Goal: Task Accomplishment & Management: Manage account settings

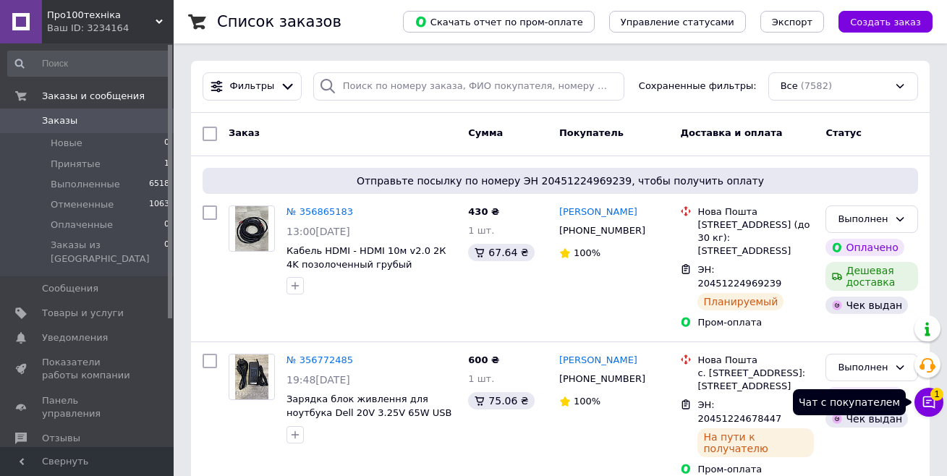
click at [926, 411] on button "Чат с покупателем 1" at bounding box center [929, 402] width 29 height 29
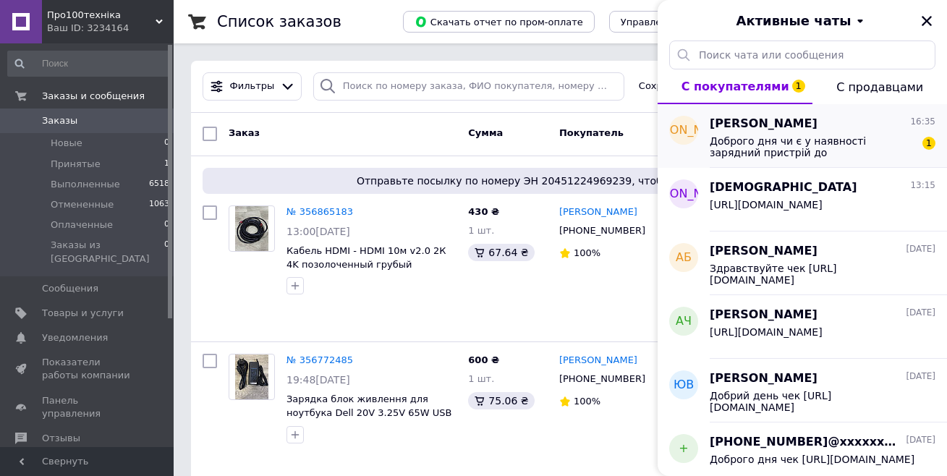
click at [771, 148] on span "Доброго дня чи є у наявності зарядний пристрій до електросамоката Xiaomi electr…" at bounding box center [813, 146] width 206 height 23
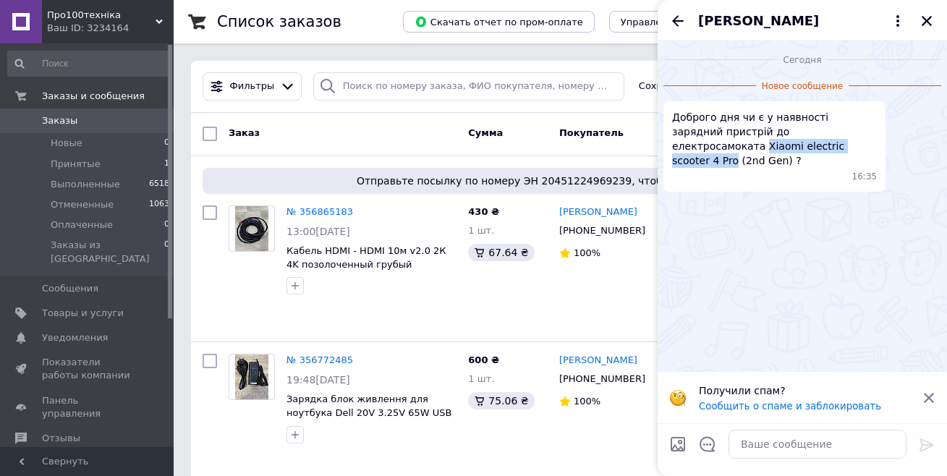
drag, startPoint x: 813, startPoint y: 134, endPoint x: 767, endPoint y: 152, distance: 49.1
click at [767, 152] on span "Доброго дня чи є у наявності зарядний пристрій до електросамоката Xiaomi electr…" at bounding box center [774, 139] width 205 height 58
copy span "Xiaomi electric scooter 4 Pro"
click at [737, 278] on div "[DATE] Новое сообщение Доброго дня чи є у наявності зарядний пристрій до електр…" at bounding box center [802, 206] width 289 height 331
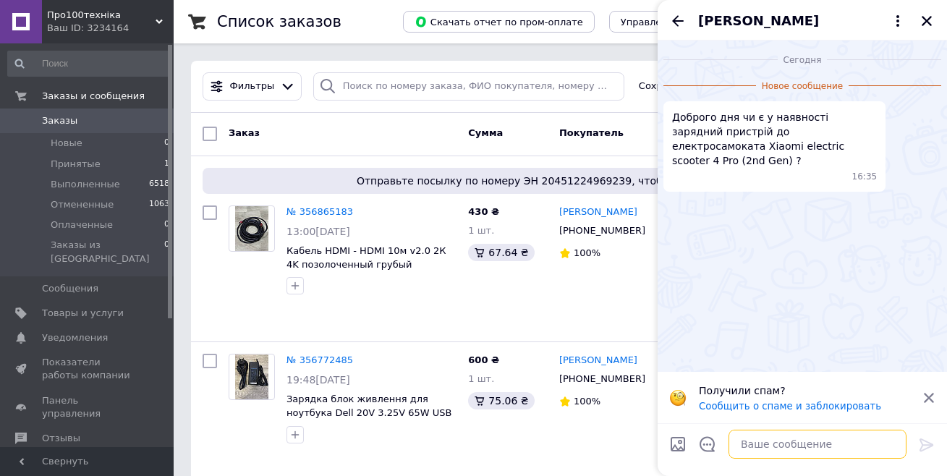
click at [796, 443] on textarea at bounding box center [818, 444] width 178 height 29
type textarea "Доброго дня нема"
click at [923, 444] on icon at bounding box center [927, 445] width 14 height 13
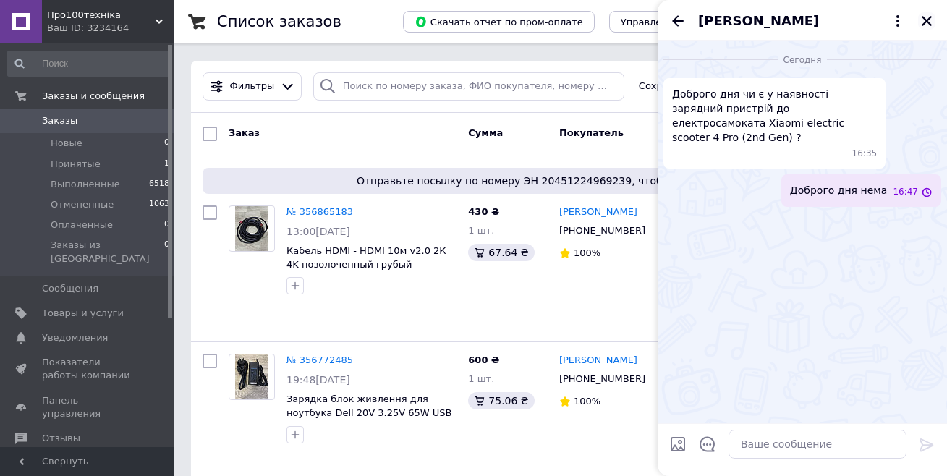
click at [926, 20] on icon "Закрыть" at bounding box center [927, 21] width 10 height 10
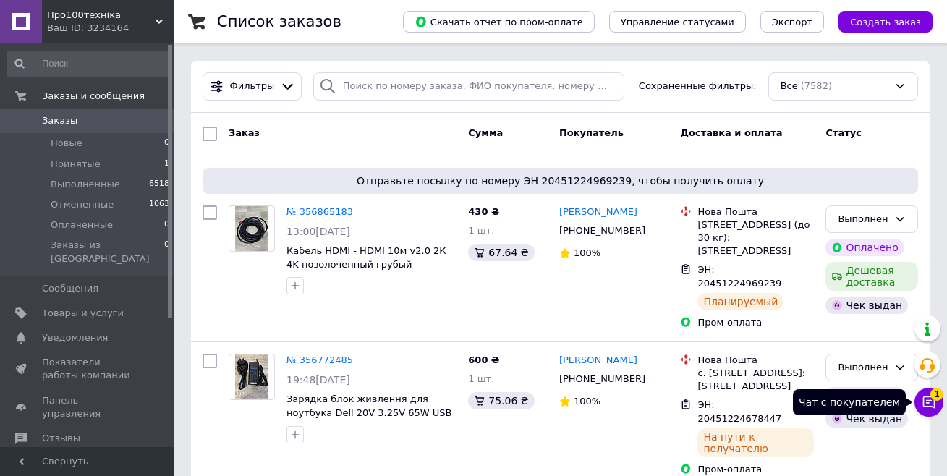
click at [936, 405] on button "Чат с покупателем 1" at bounding box center [929, 402] width 29 height 29
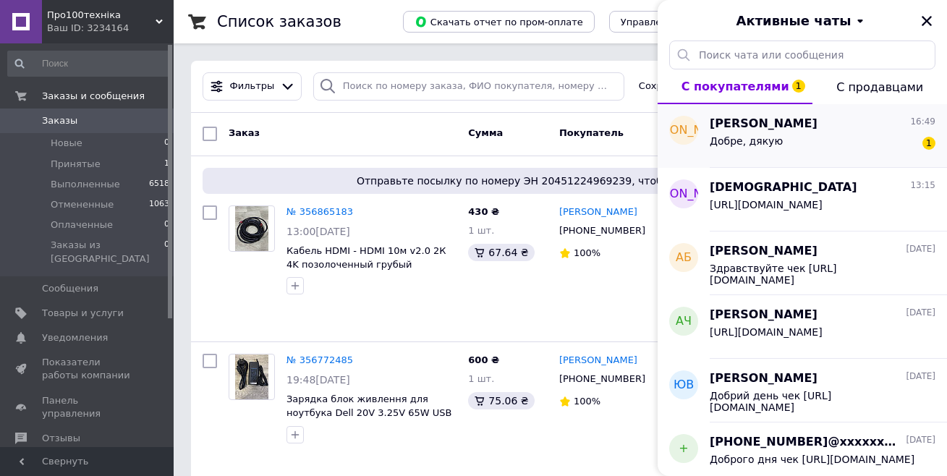
click at [817, 140] on div "Добре, дякую 1" at bounding box center [823, 143] width 226 height 23
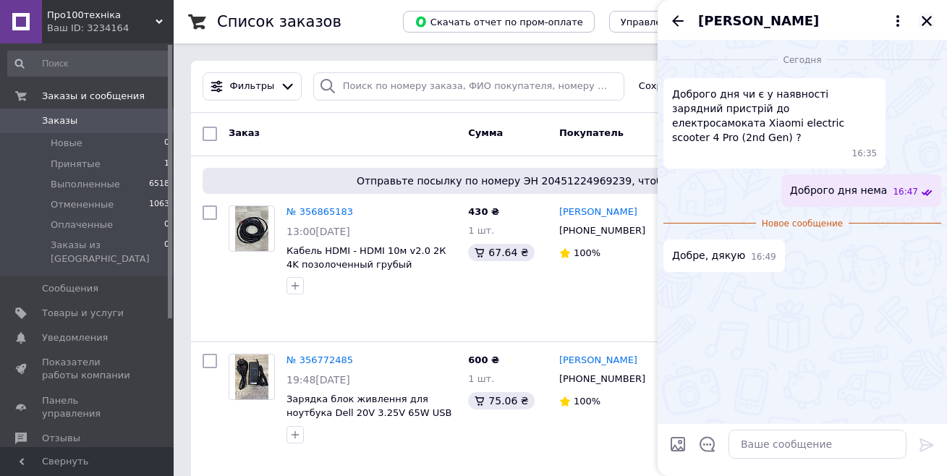
click at [925, 20] on icon "Закрыть" at bounding box center [927, 20] width 13 height 13
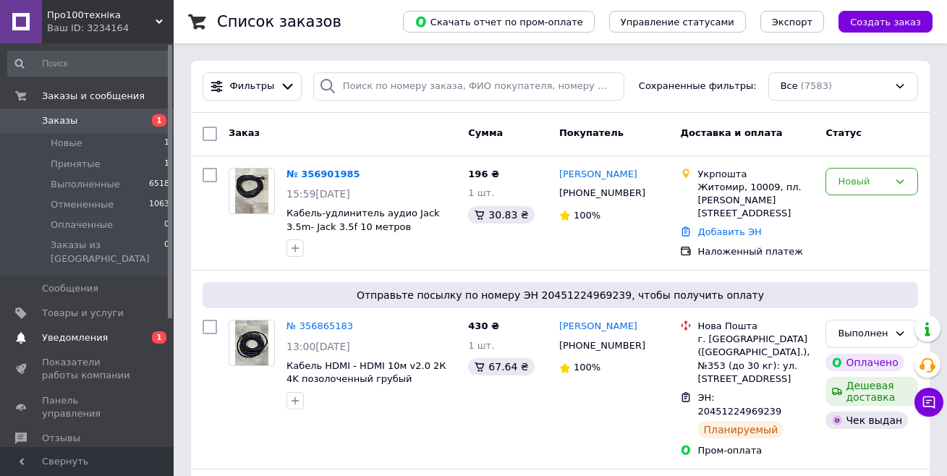
click at [88, 331] on span "Уведомления" at bounding box center [75, 337] width 66 height 13
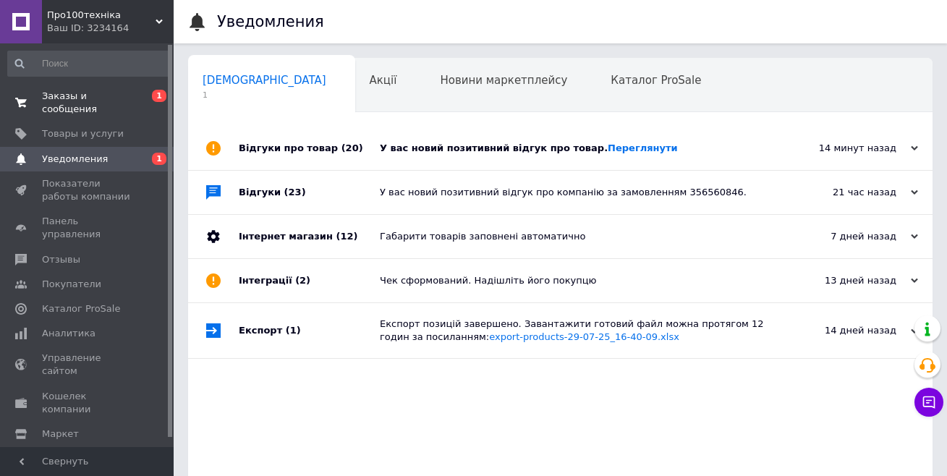
click at [112, 103] on span "Заказы и сообщения" at bounding box center [88, 103] width 92 height 26
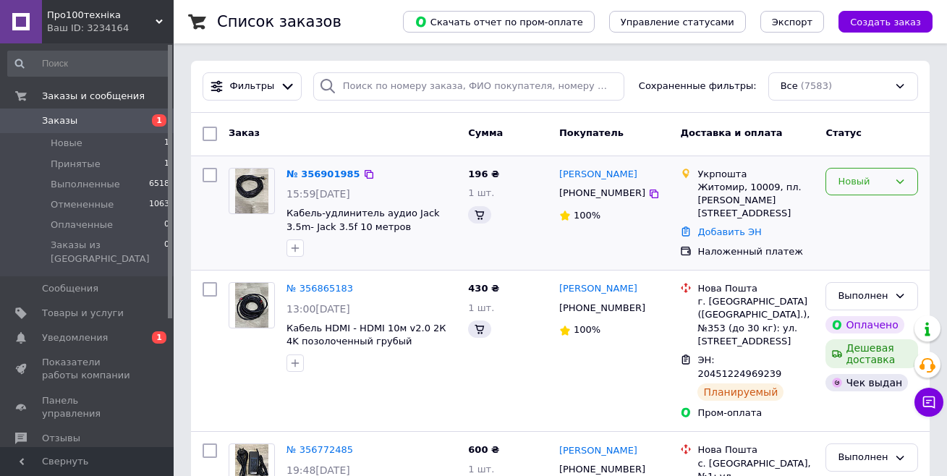
click at [889, 183] on div "Новый" at bounding box center [872, 182] width 93 height 28
click at [860, 212] on li "Принят" at bounding box center [871, 211] width 91 height 27
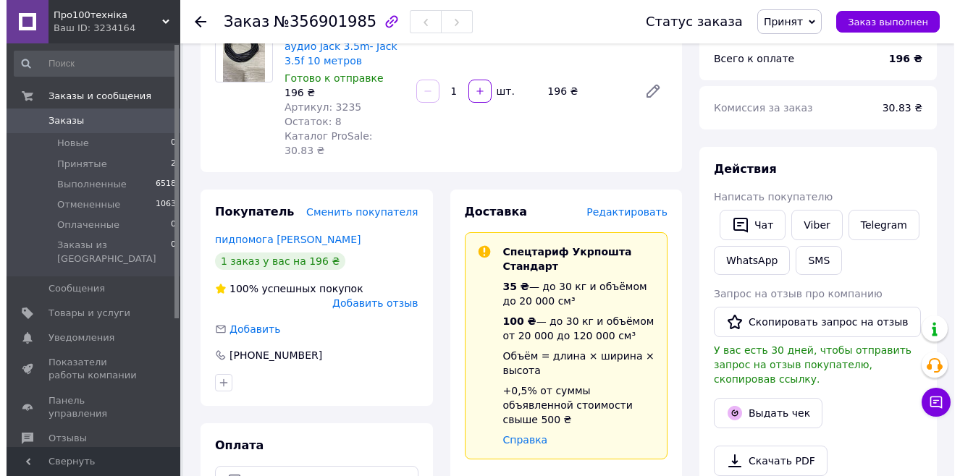
scroll to position [145, 0]
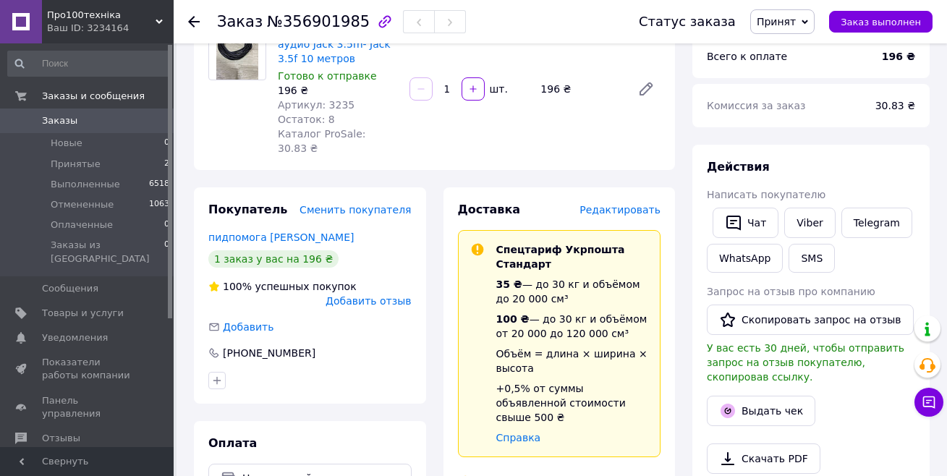
click at [610, 204] on span "Редактировать" at bounding box center [620, 210] width 81 height 12
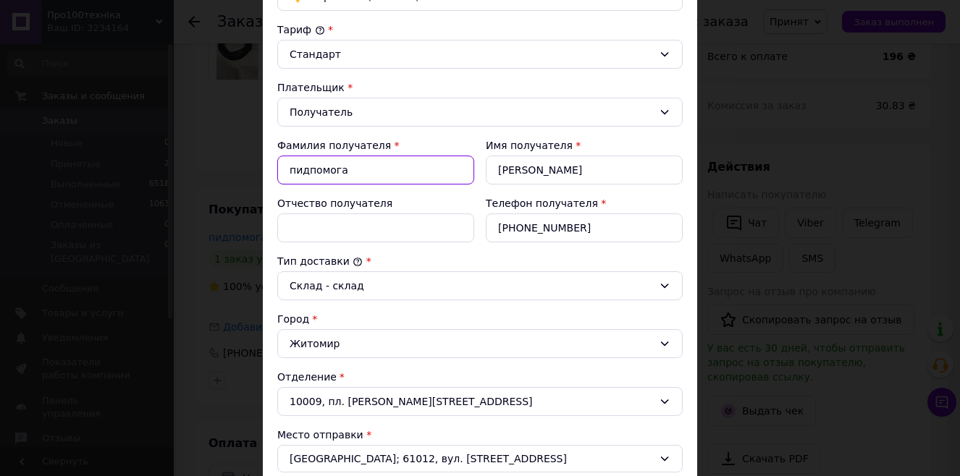
click at [294, 173] on input "пидпомога" at bounding box center [375, 170] width 197 height 29
type input "Пидпомога"
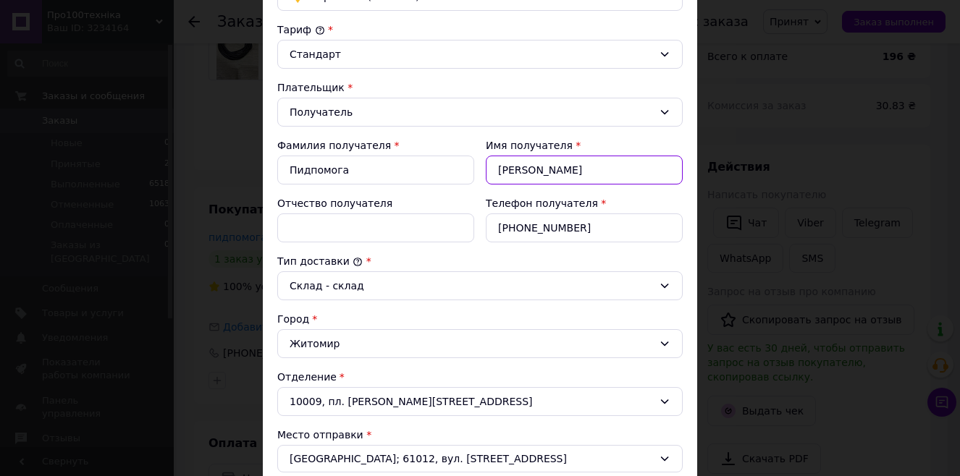
click at [499, 172] on input "олег" at bounding box center [584, 170] width 197 height 29
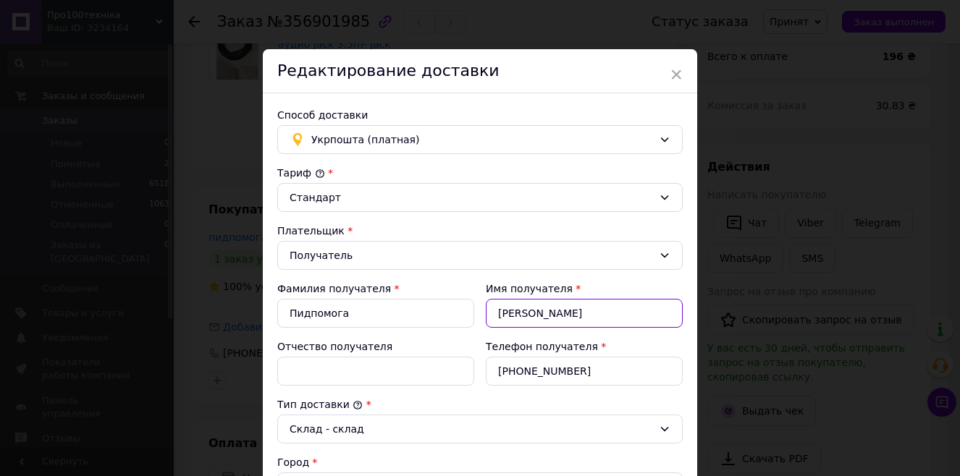
scroll to position [0, 0]
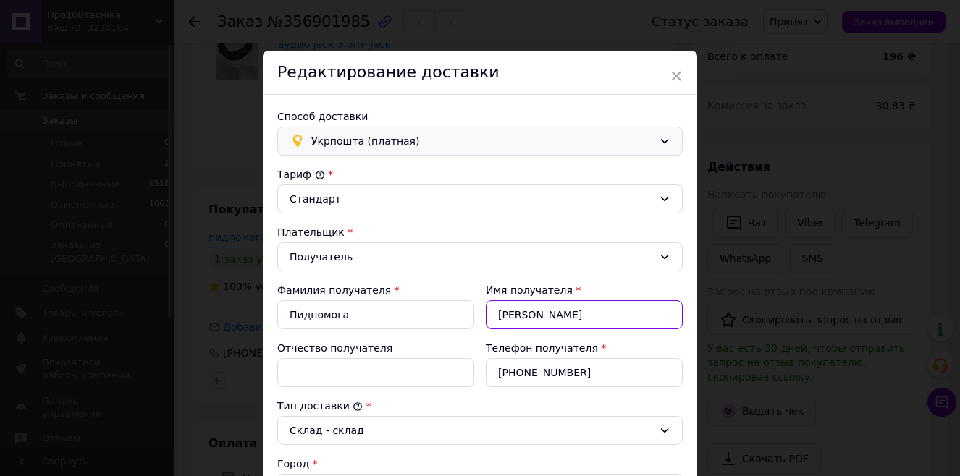
type input "Олег"
click at [456, 137] on span "Укрпошта (платная)" at bounding box center [482, 141] width 342 height 16
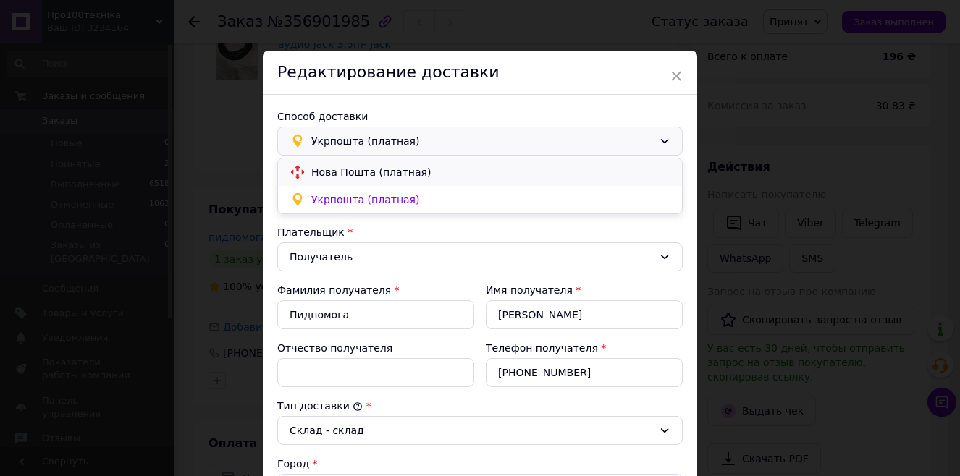
click at [374, 172] on span "Нова Пошта (платная)" at bounding box center [490, 172] width 359 height 14
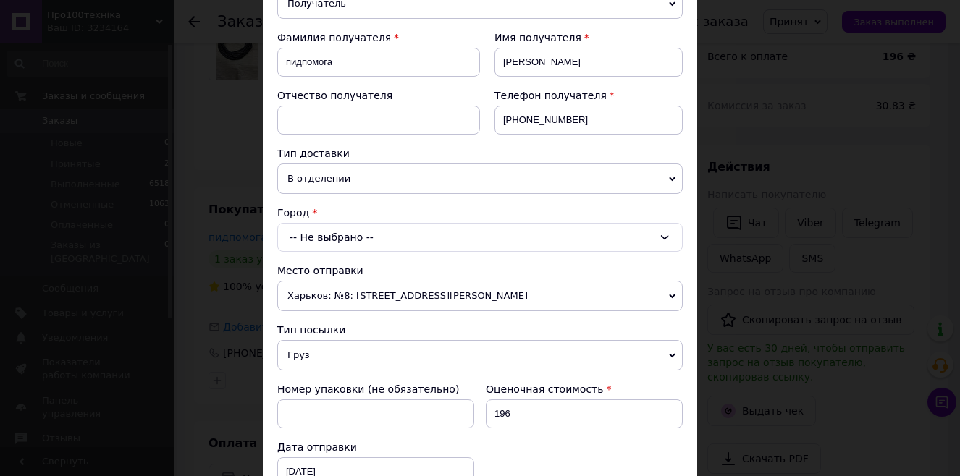
scroll to position [217, 0]
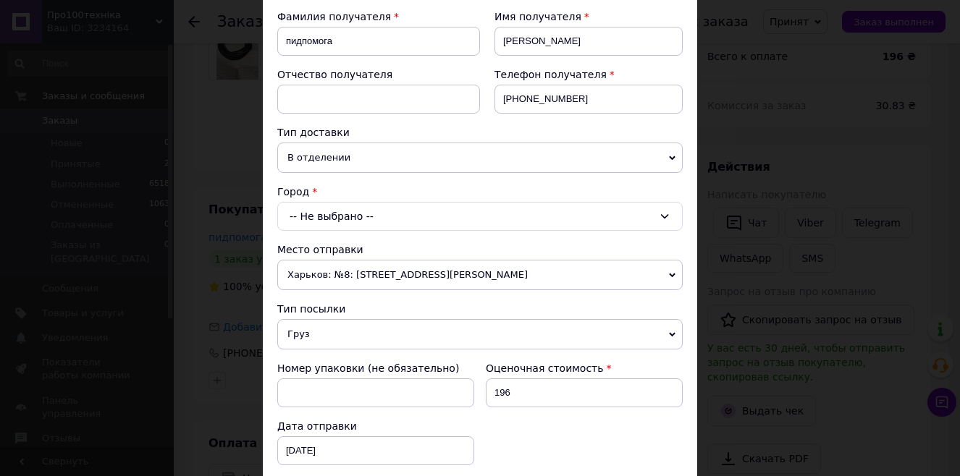
click at [337, 146] on span "В отделении" at bounding box center [479, 158] width 405 height 30
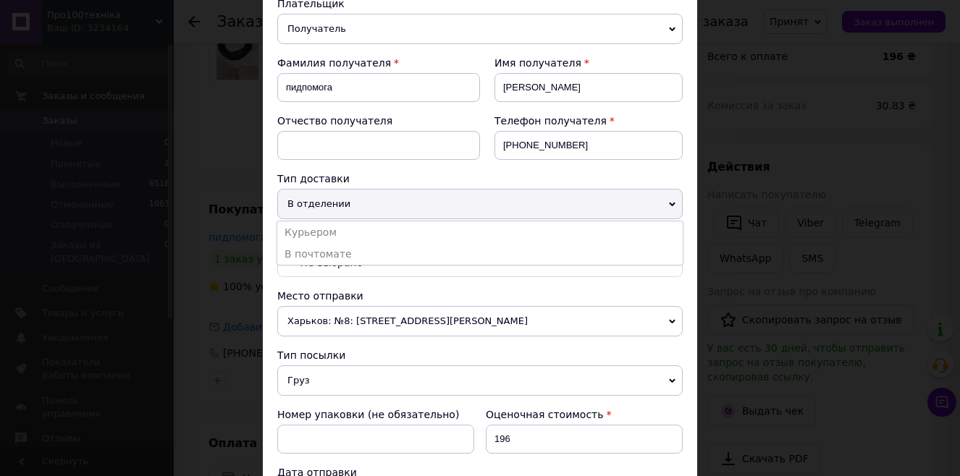
scroll to position [145, 0]
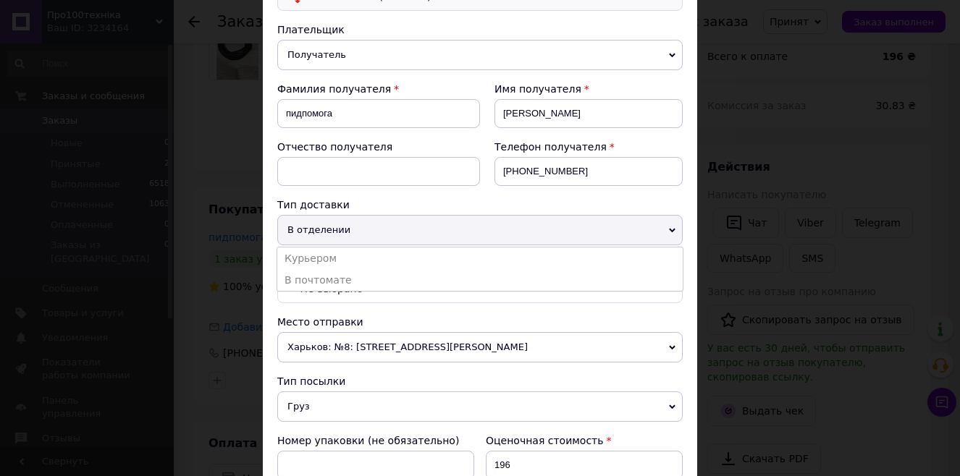
click at [431, 189] on div "Отчество получателя" at bounding box center [378, 169] width 203 height 58
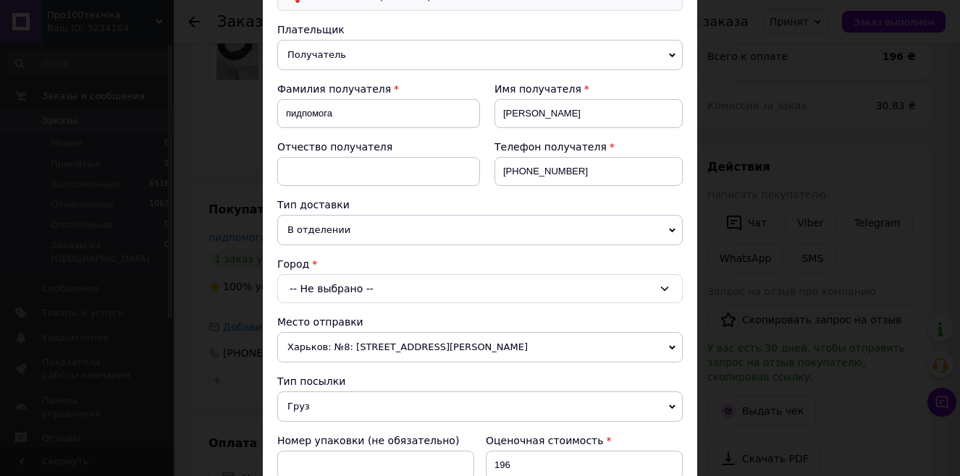
click at [404, 285] on div "-- Не выбрано --" at bounding box center [479, 288] width 405 height 29
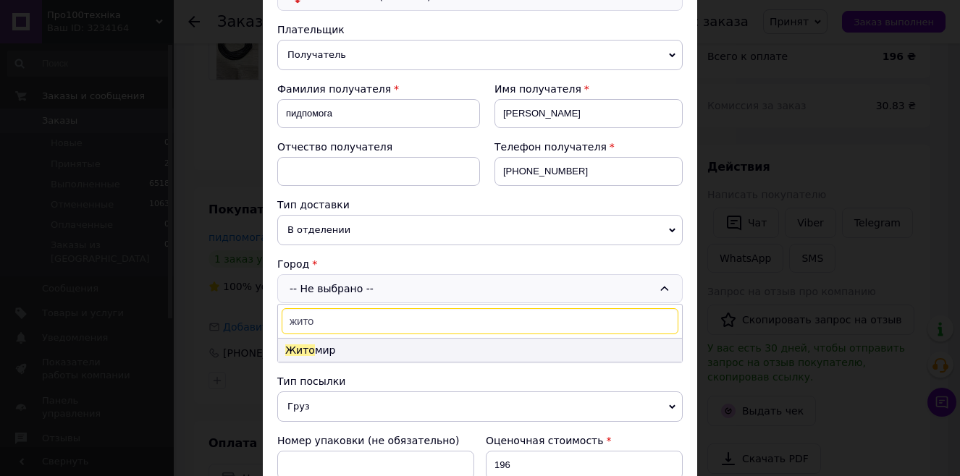
type input "жито"
click at [326, 351] on li "Жито мир" at bounding box center [480, 350] width 404 height 23
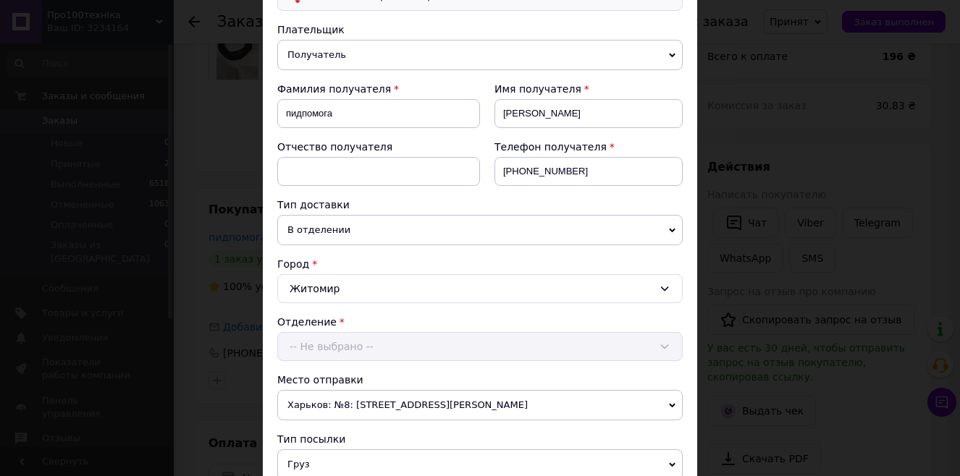
click at [328, 342] on div "Отделение -- Не выбрано --" at bounding box center [479, 338] width 405 height 46
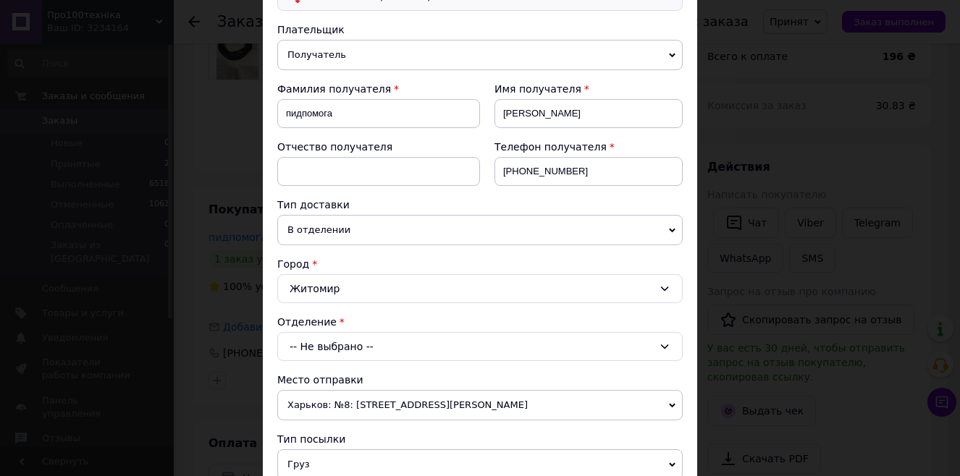
click at [332, 343] on div "-- Не выбрано --" at bounding box center [479, 346] width 405 height 29
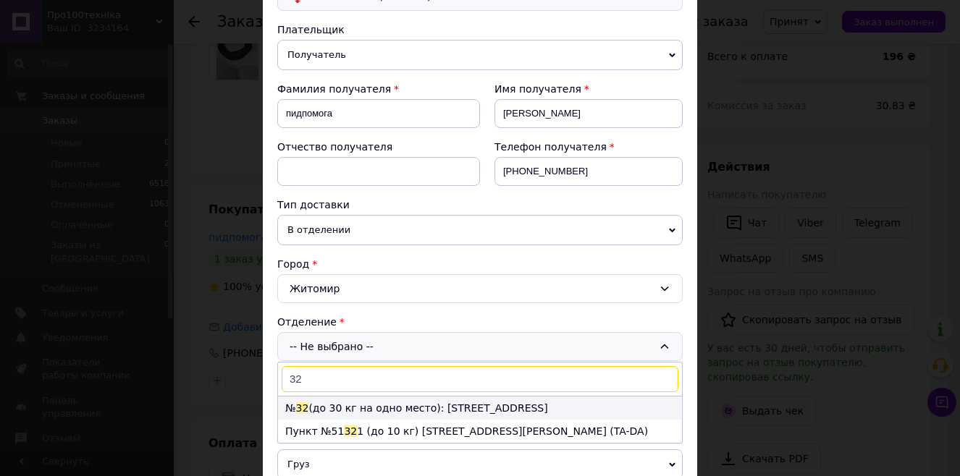
type input "32"
click at [348, 405] on li "№ 32 (до 30 кг на одно место): ул. Кибальчича, 10" at bounding box center [480, 408] width 404 height 23
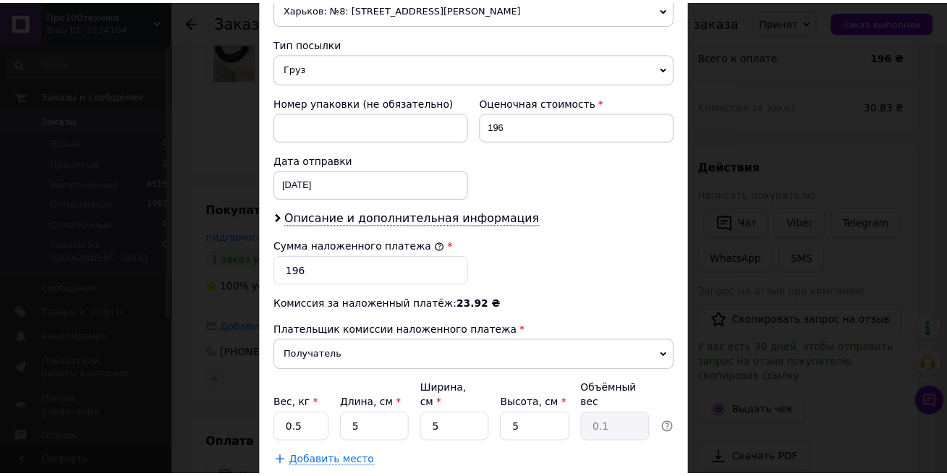
scroll to position [628, 0]
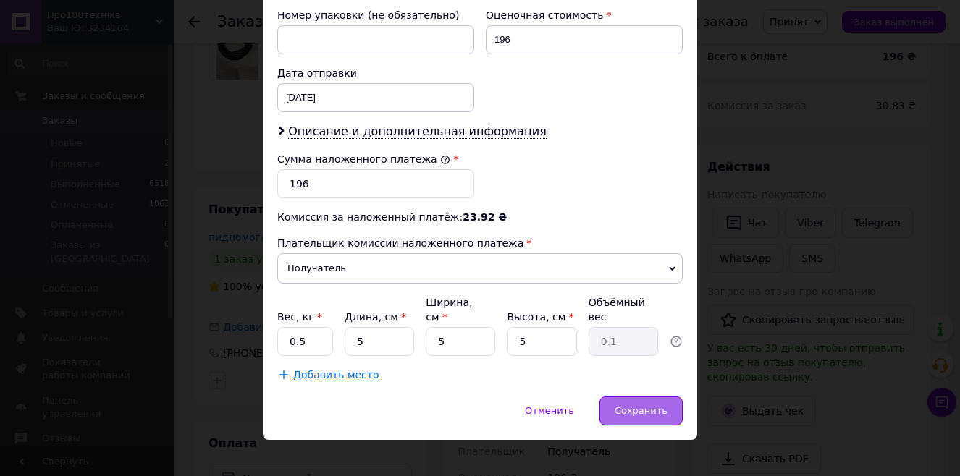
click at [648, 405] on span "Сохранить" at bounding box center [640, 410] width 53 height 11
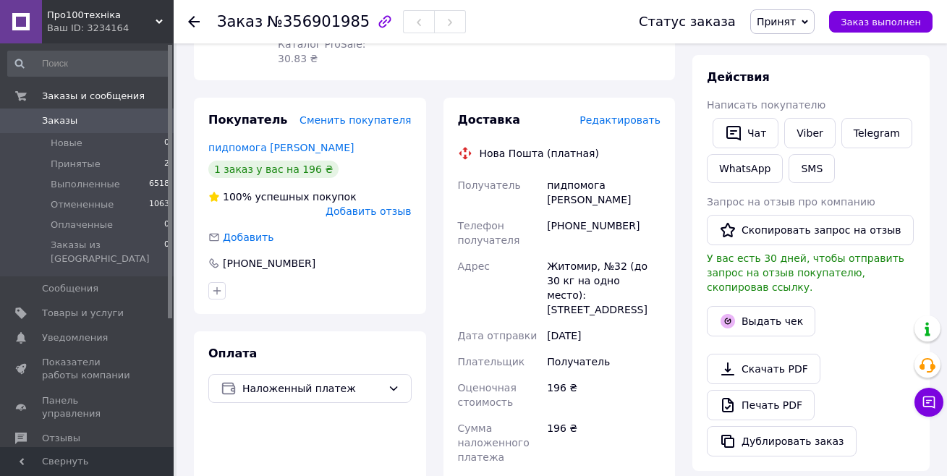
scroll to position [217, 0]
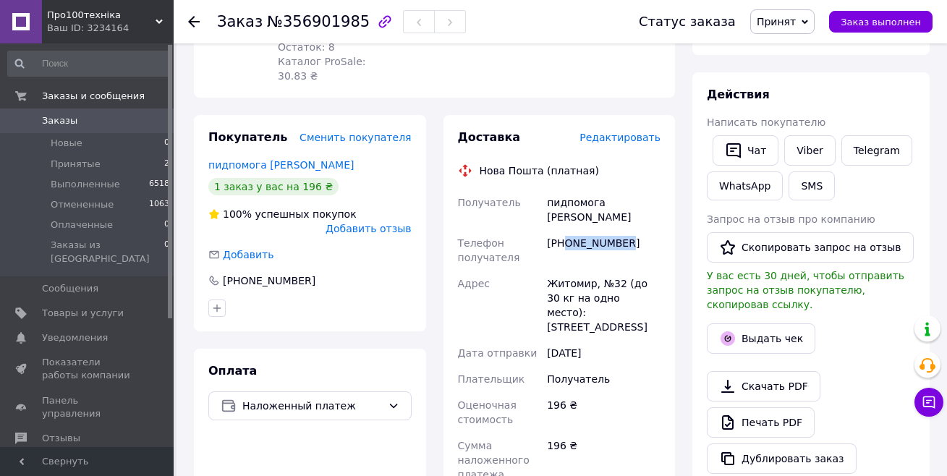
drag, startPoint x: 566, startPoint y: 216, endPoint x: 634, endPoint y: 212, distance: 68.2
click at [626, 230] on div "+380963713543" at bounding box center [603, 250] width 119 height 41
copy div "0963713543"
click at [425, 305] on div "Покупатель Сменить покупателя пидпомога олег 1 заказ у вас на 196 ₴ 100% успешн…" at bounding box center [310, 223] width 232 height 216
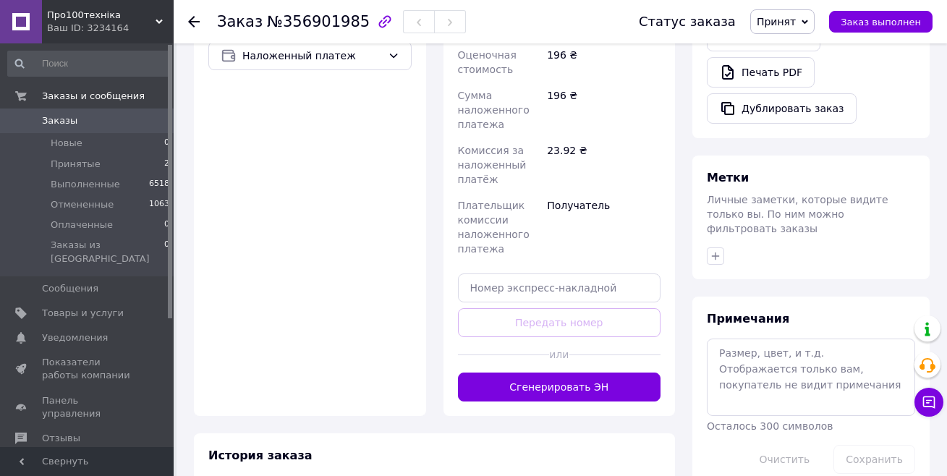
scroll to position [579, 0]
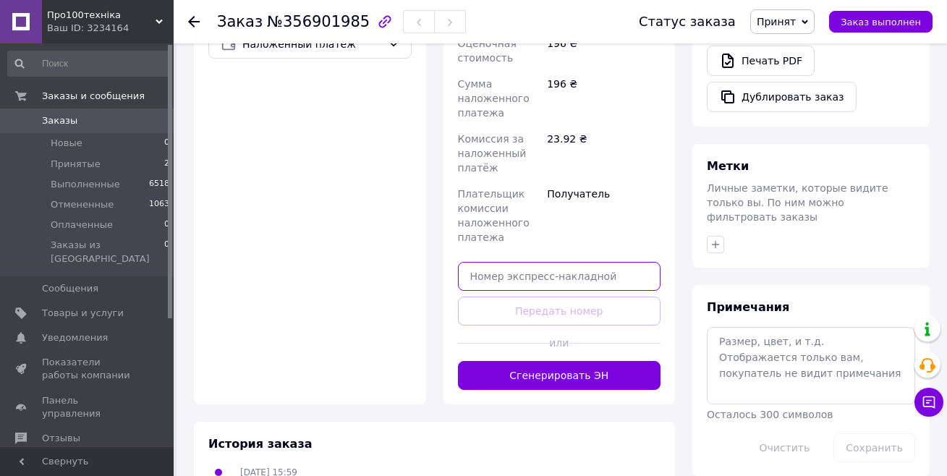
click at [515, 262] on input "text" at bounding box center [559, 276] width 203 height 29
paste input "20451225299713"
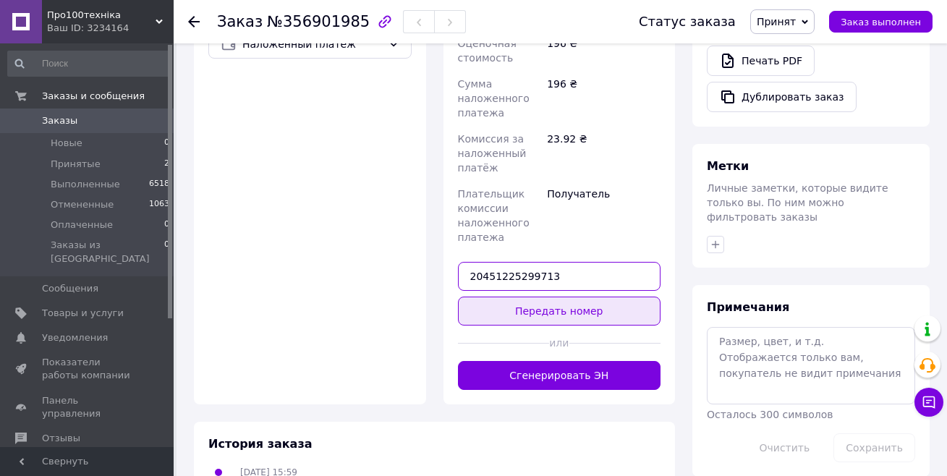
type input "20451225299713"
click at [533, 297] on button "Передать номер" at bounding box center [559, 311] width 203 height 29
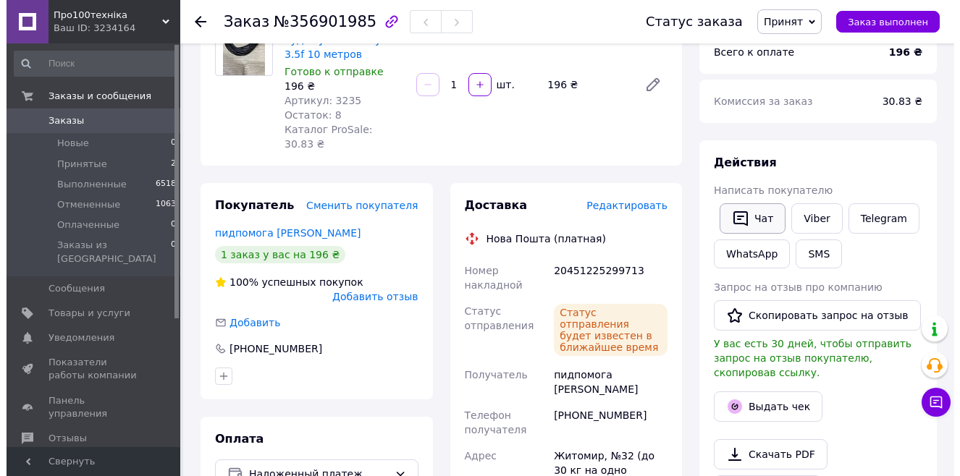
scroll to position [289, 0]
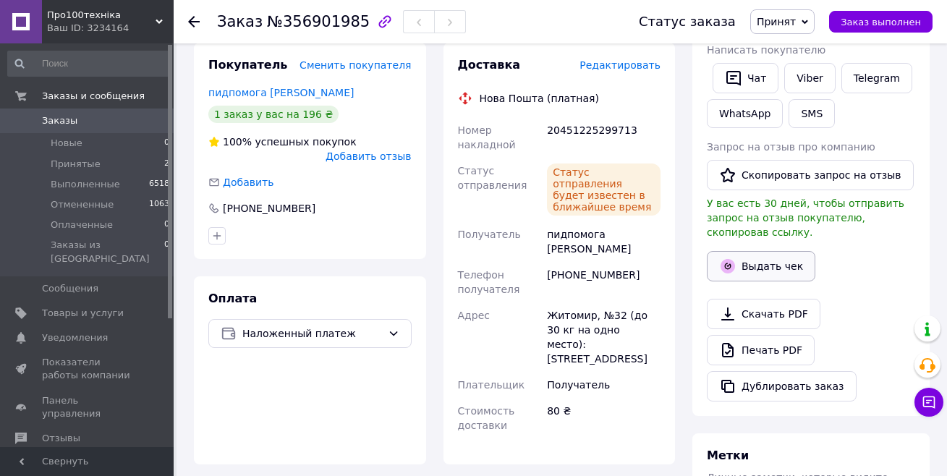
click at [776, 251] on button "Выдать чек" at bounding box center [761, 266] width 109 height 30
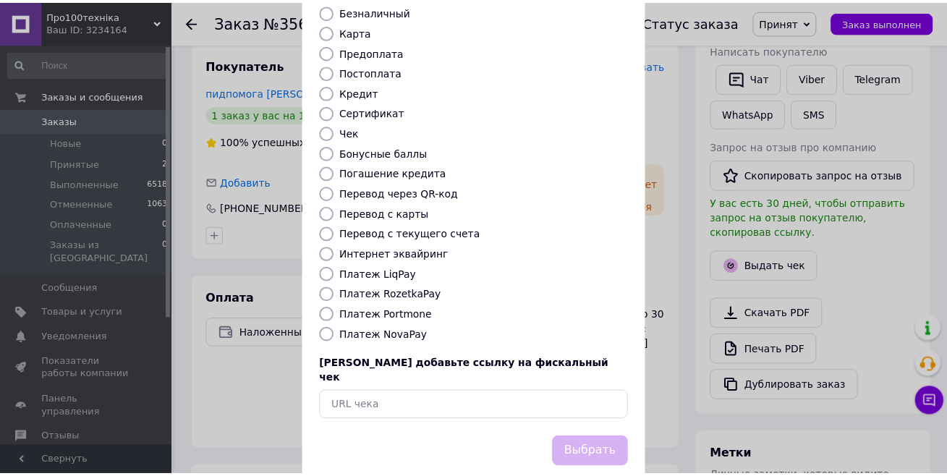
scroll to position [145, 0]
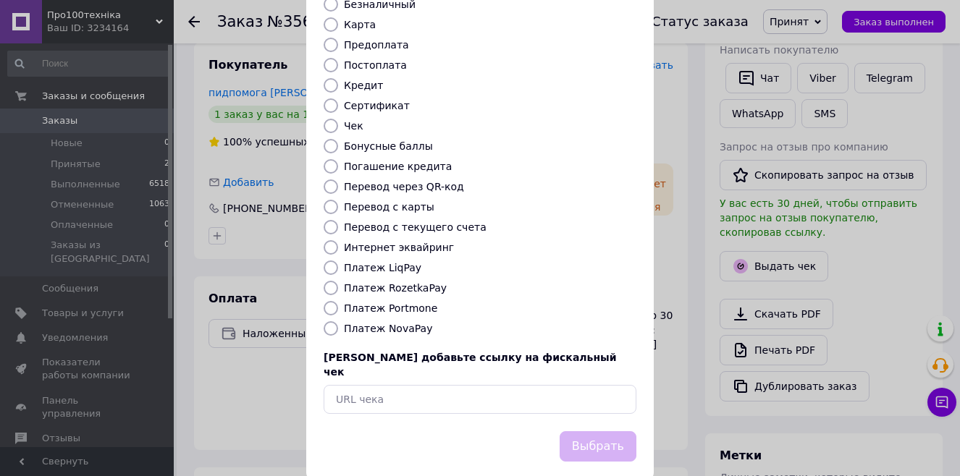
click at [332, 321] on input "Платеж NovaPay" at bounding box center [331, 328] width 14 height 14
radio input "true"
click at [590, 431] on button "Выбрать" at bounding box center [597, 446] width 77 height 31
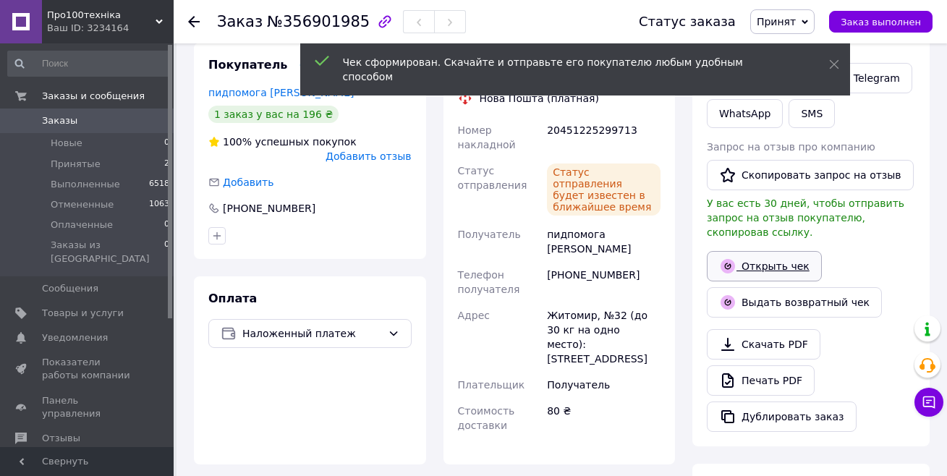
click at [775, 258] on link "Открыть чек" at bounding box center [764, 266] width 115 height 30
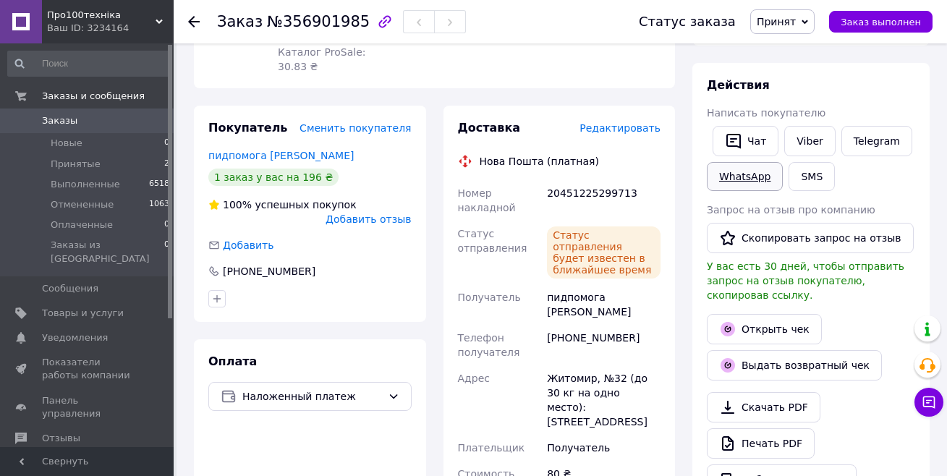
scroll to position [217, 0]
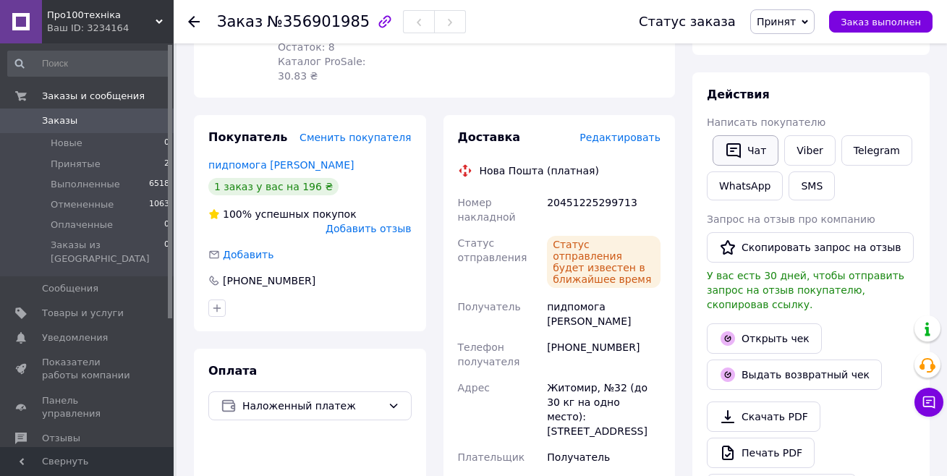
click at [749, 151] on button "Чат" at bounding box center [746, 150] width 66 height 30
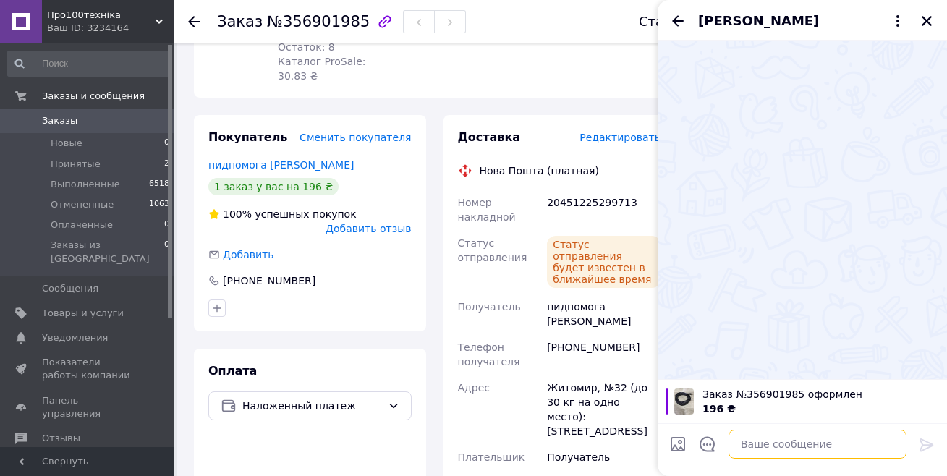
click at [795, 454] on textarea at bounding box center [818, 444] width 178 height 29
type textarea "Доброго дня"
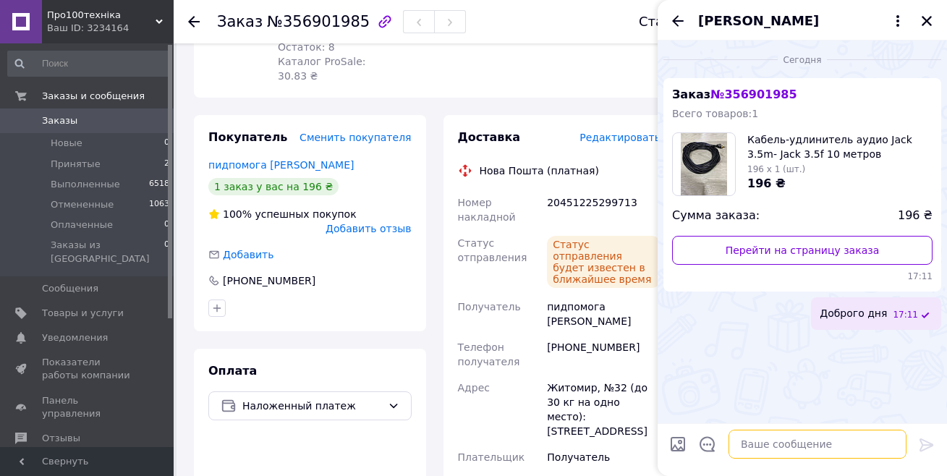
paste textarea "https://kasa.vchasno.ua/check-viewer/8GzPOdCzTJ4"
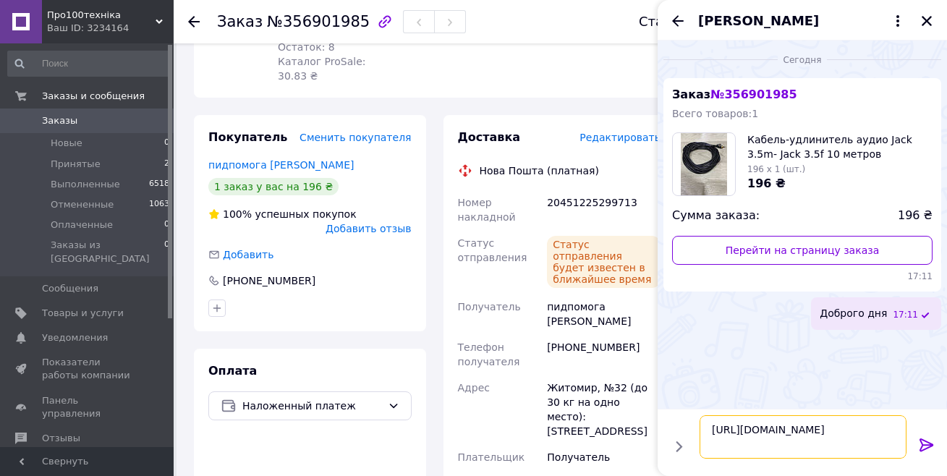
type textarea "https://kasa.vchasno.ua/check-viewer/8GzPOdCzTJ4"
click at [924, 444] on icon at bounding box center [927, 445] width 14 height 13
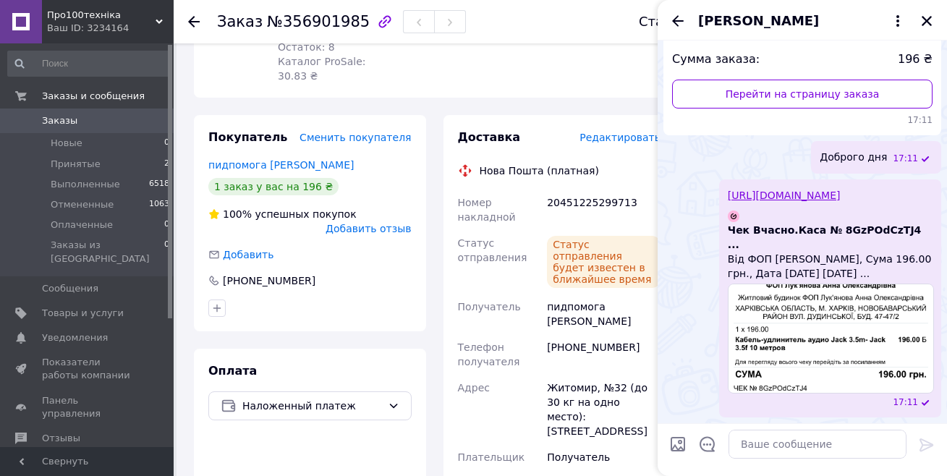
scroll to position [156, 0]
click at [926, 22] on icon "Закрыть" at bounding box center [927, 21] width 10 height 10
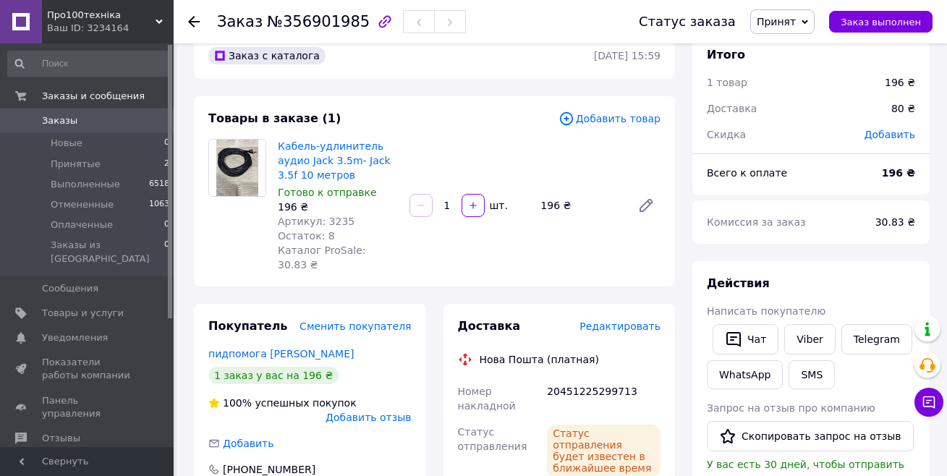
scroll to position [0, 0]
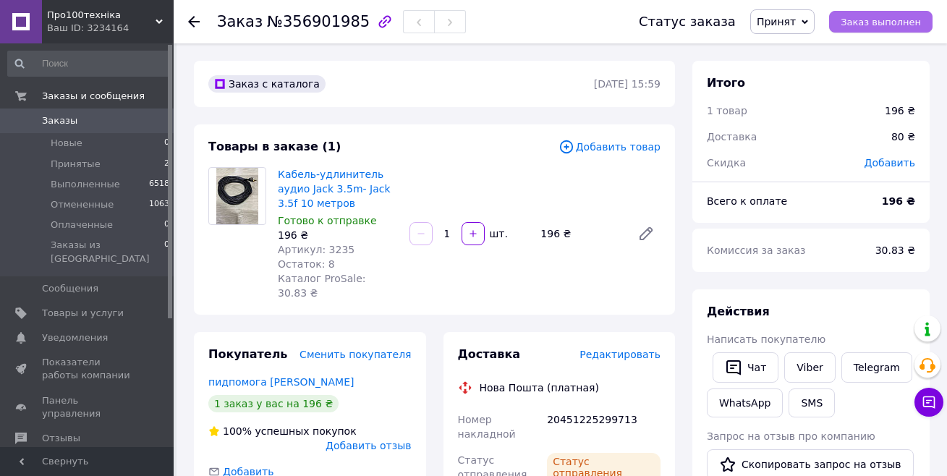
click at [874, 20] on span "Заказ выполнен" at bounding box center [881, 22] width 80 height 11
